Goal: Check status: Check status

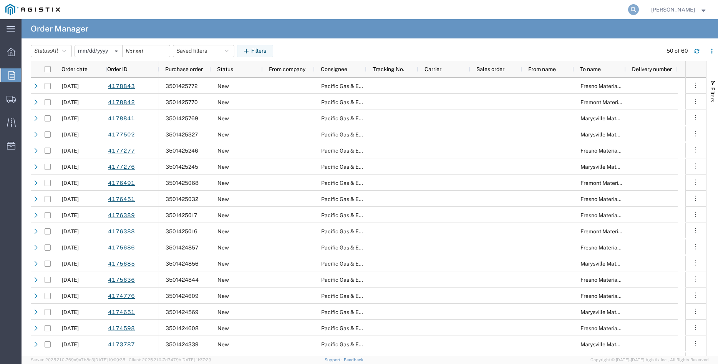
click at [639, 12] on icon at bounding box center [633, 9] width 11 height 11
type input "3501412644"
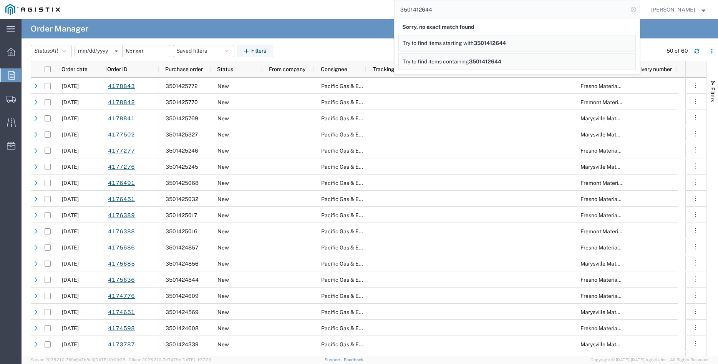
click at [639, 8] on icon at bounding box center [633, 9] width 11 height 11
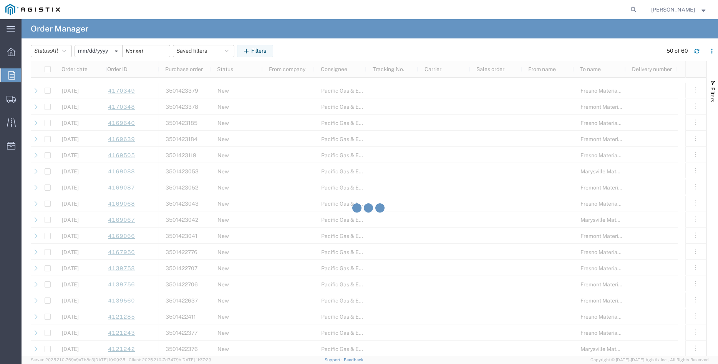
scroll to position [690, 0]
click at [118, 51] on icon at bounding box center [116, 51] width 2 height 2
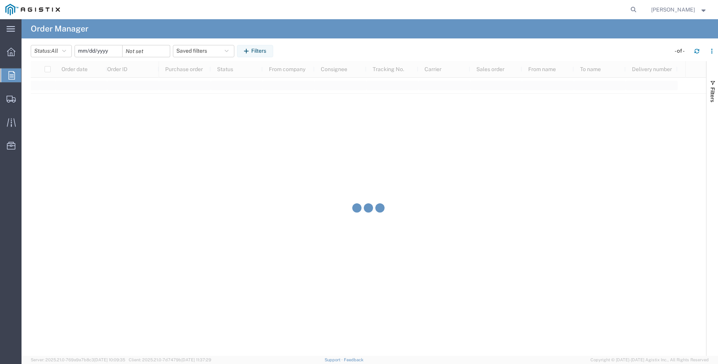
click at [102, 55] on input "date" at bounding box center [98, 51] width 47 height 12
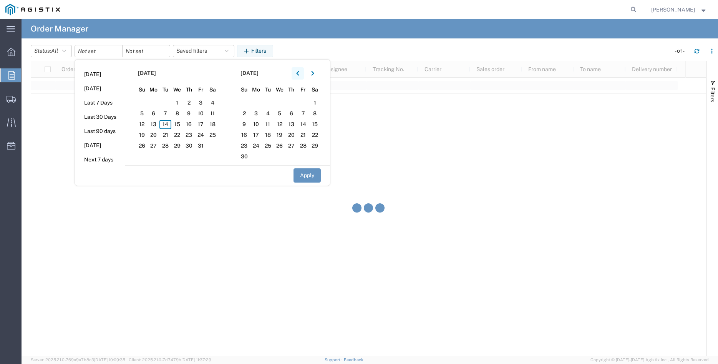
click at [296, 72] on button "button" at bounding box center [298, 73] width 12 height 12
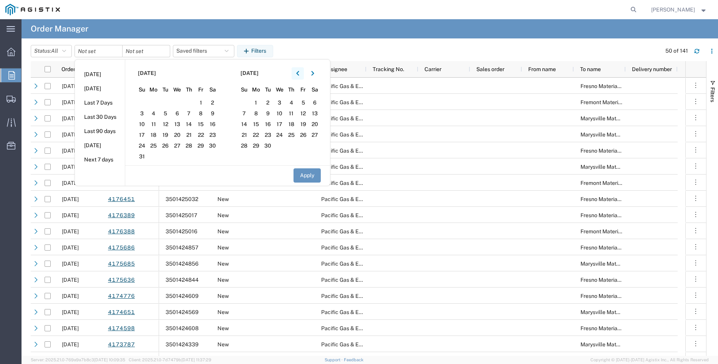
click at [299, 72] on icon "button" at bounding box center [297, 73] width 3 height 5
click at [193, 112] on span "10" at bounding box center [189, 113] width 12 height 9
click at [304, 179] on button "Apply" at bounding box center [307, 175] width 27 height 14
type input "[DATE]"
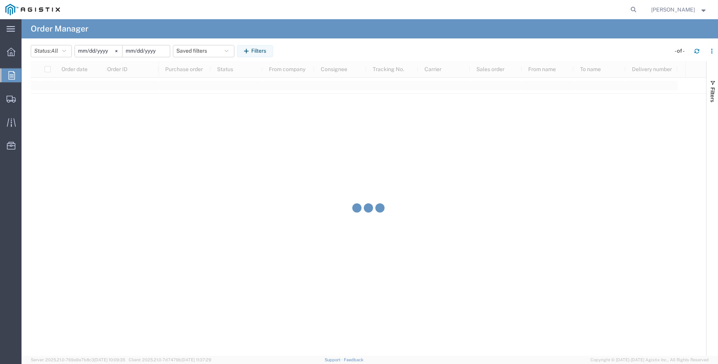
click at [143, 52] on input "date" at bounding box center [146, 51] width 47 height 12
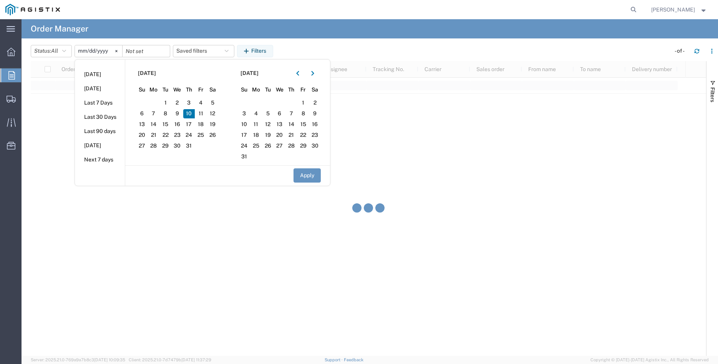
click at [189, 113] on span "10" at bounding box center [189, 113] width 12 height 9
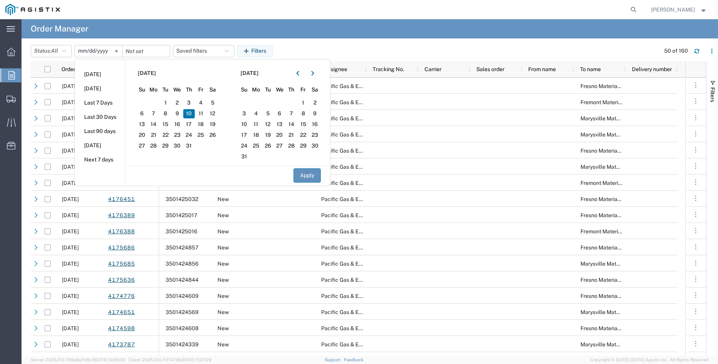
click at [311, 173] on button "Apply" at bounding box center [307, 175] width 27 height 14
type input "[DATE]"
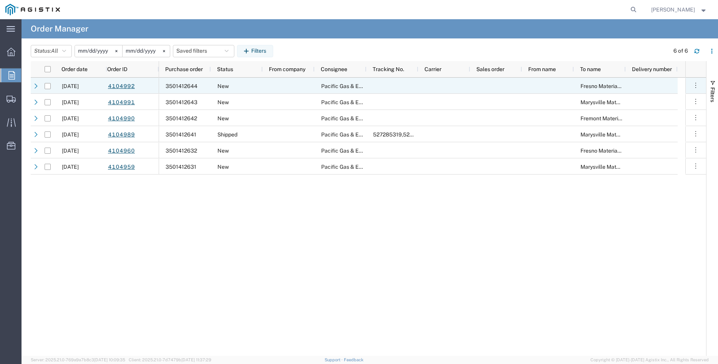
click at [192, 85] on span "3501412644" at bounding box center [182, 86] width 32 height 6
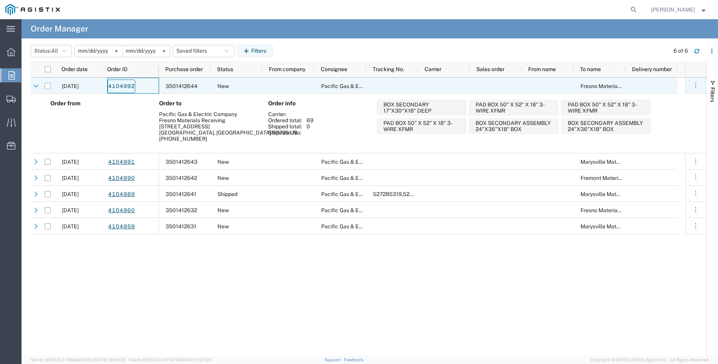
click at [114, 87] on link "4104992" at bounding box center [122, 86] width 28 height 13
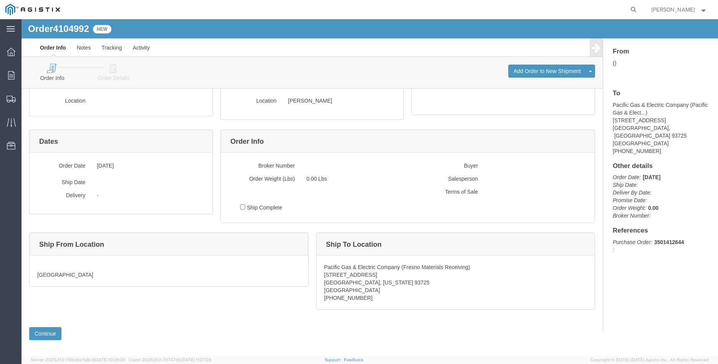
scroll to position [56, 0]
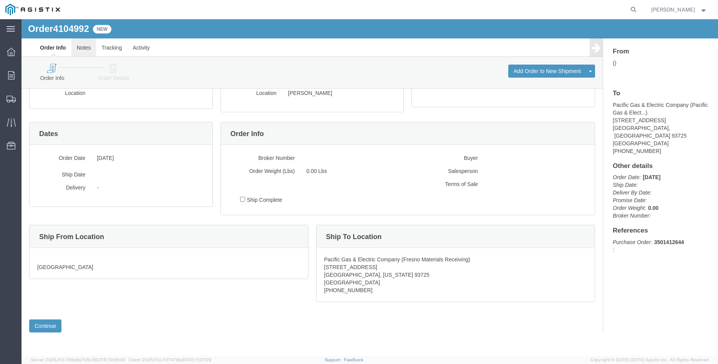
click at [80, 47] on link "Notes" at bounding box center [83, 47] width 25 height 18
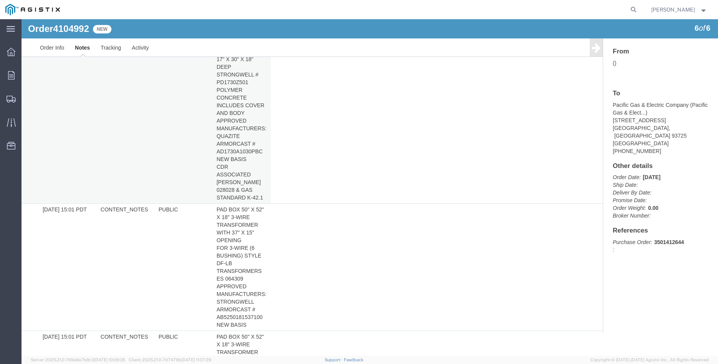
scroll to position [78, 0]
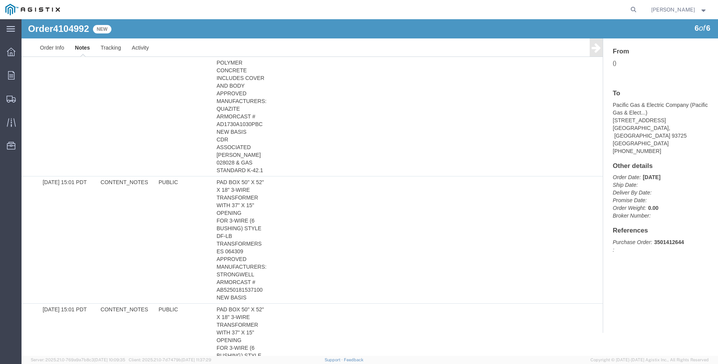
click at [594, 47] on icon at bounding box center [596, 47] width 9 height 11
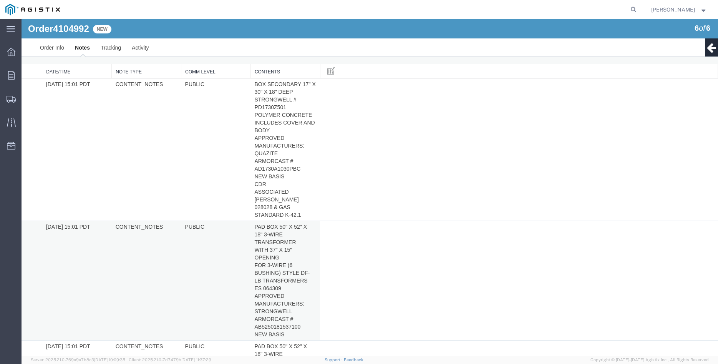
scroll to position [0, 0]
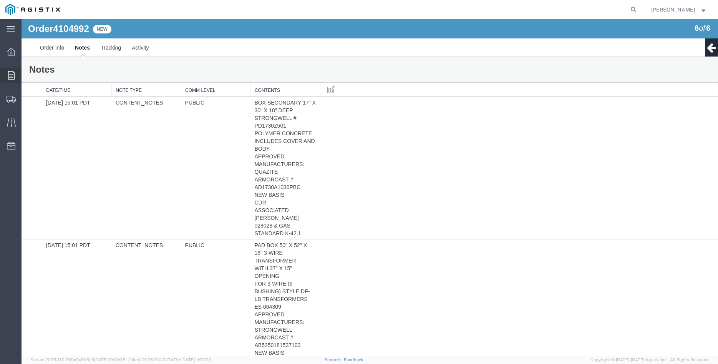
click at [14, 75] on icon at bounding box center [11, 75] width 7 height 8
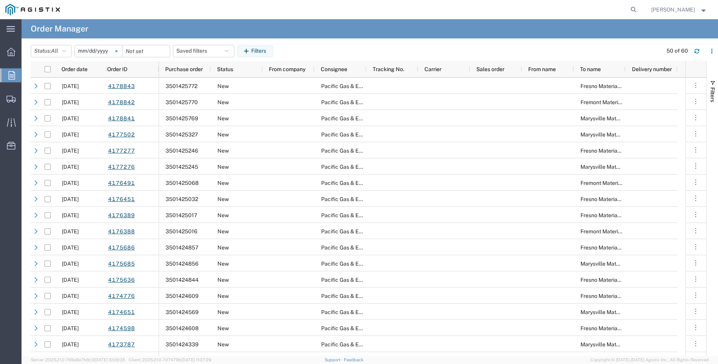
click at [122, 49] on svg-icon at bounding box center [117, 51] width 12 height 12
